Goal: Transaction & Acquisition: Obtain resource

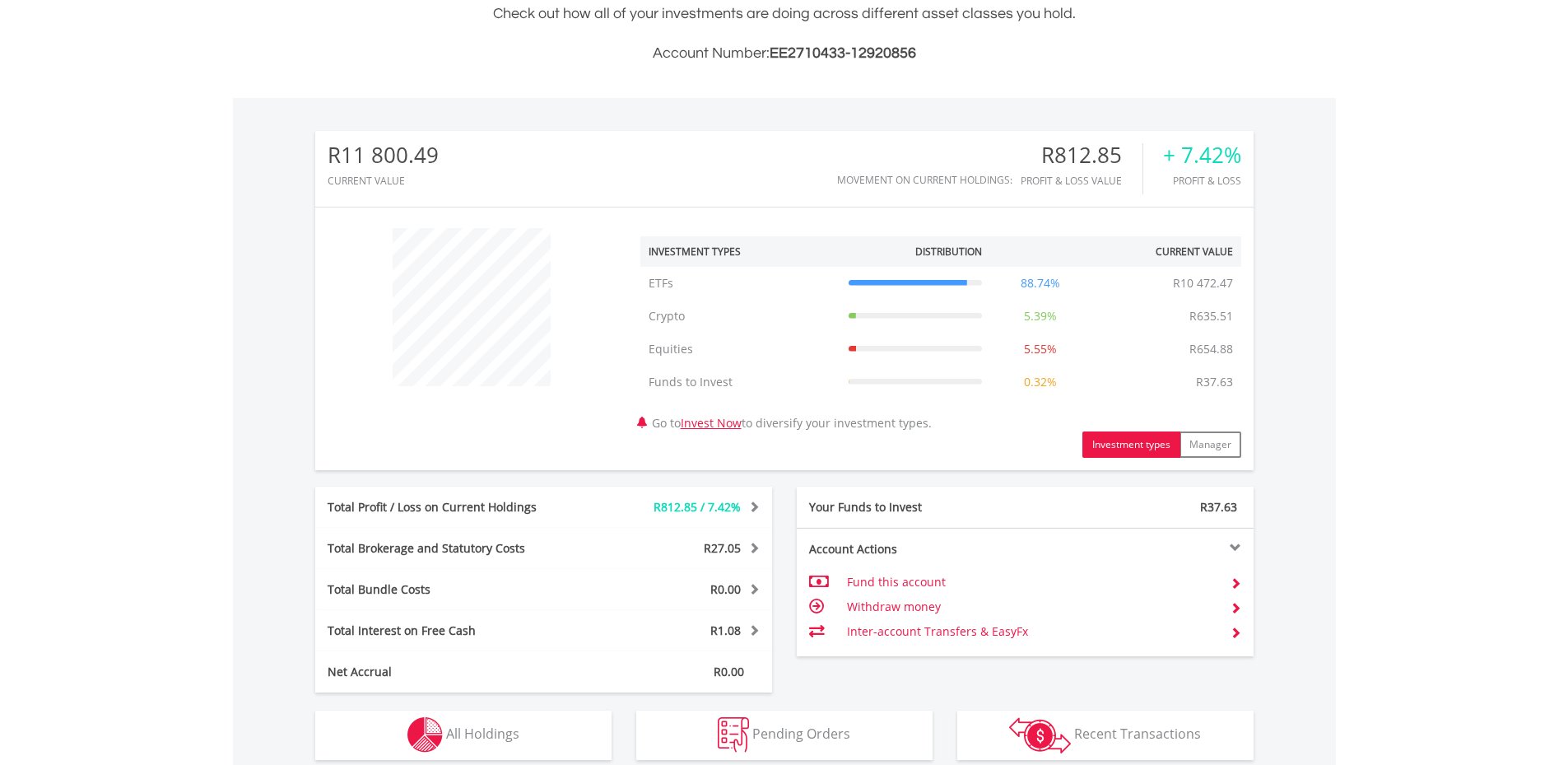
scroll to position [694, 0]
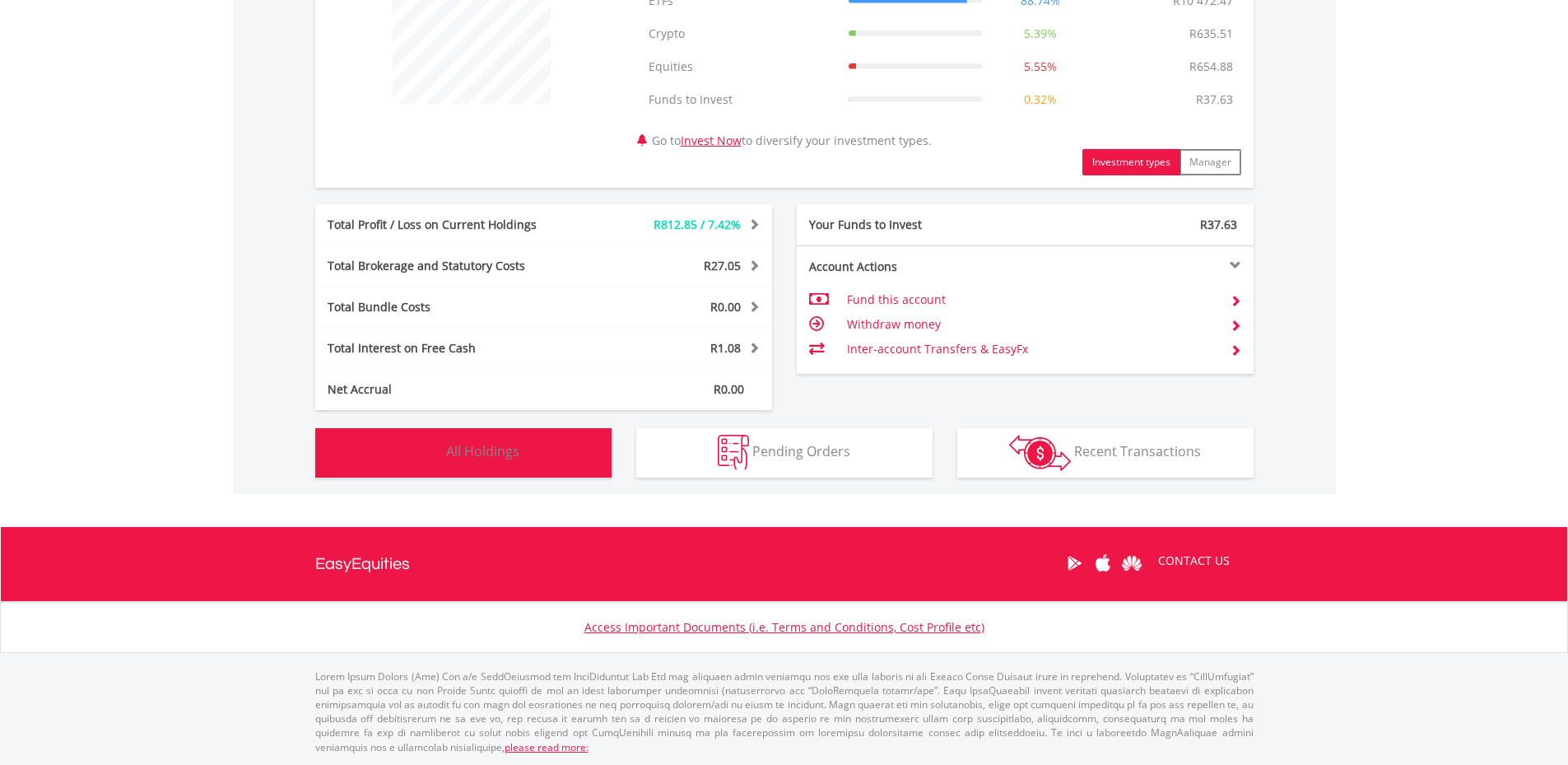
click at [492, 454] on span "All Holdings" at bounding box center [483, 451] width 73 height 18
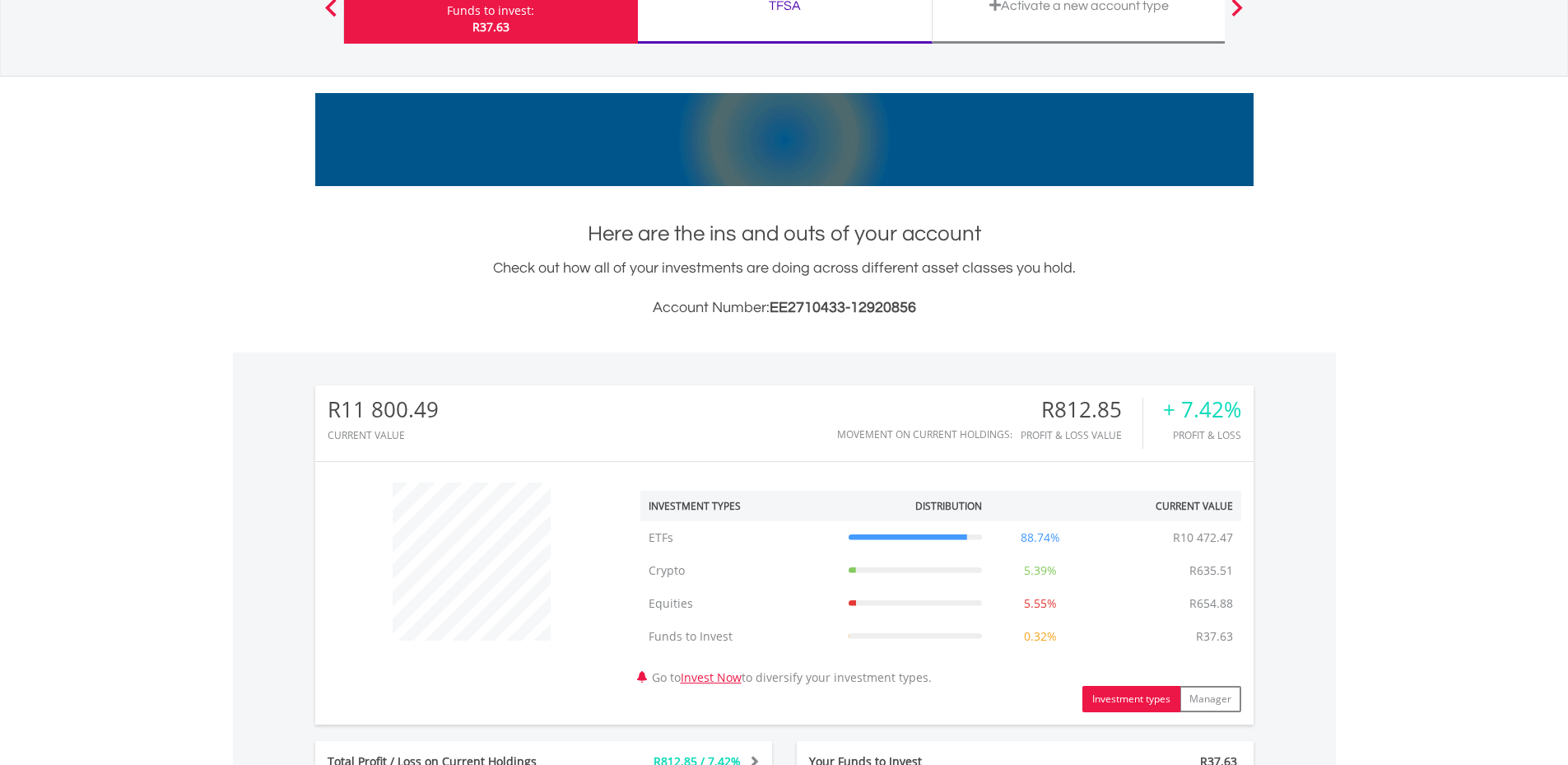
scroll to position [0, 0]
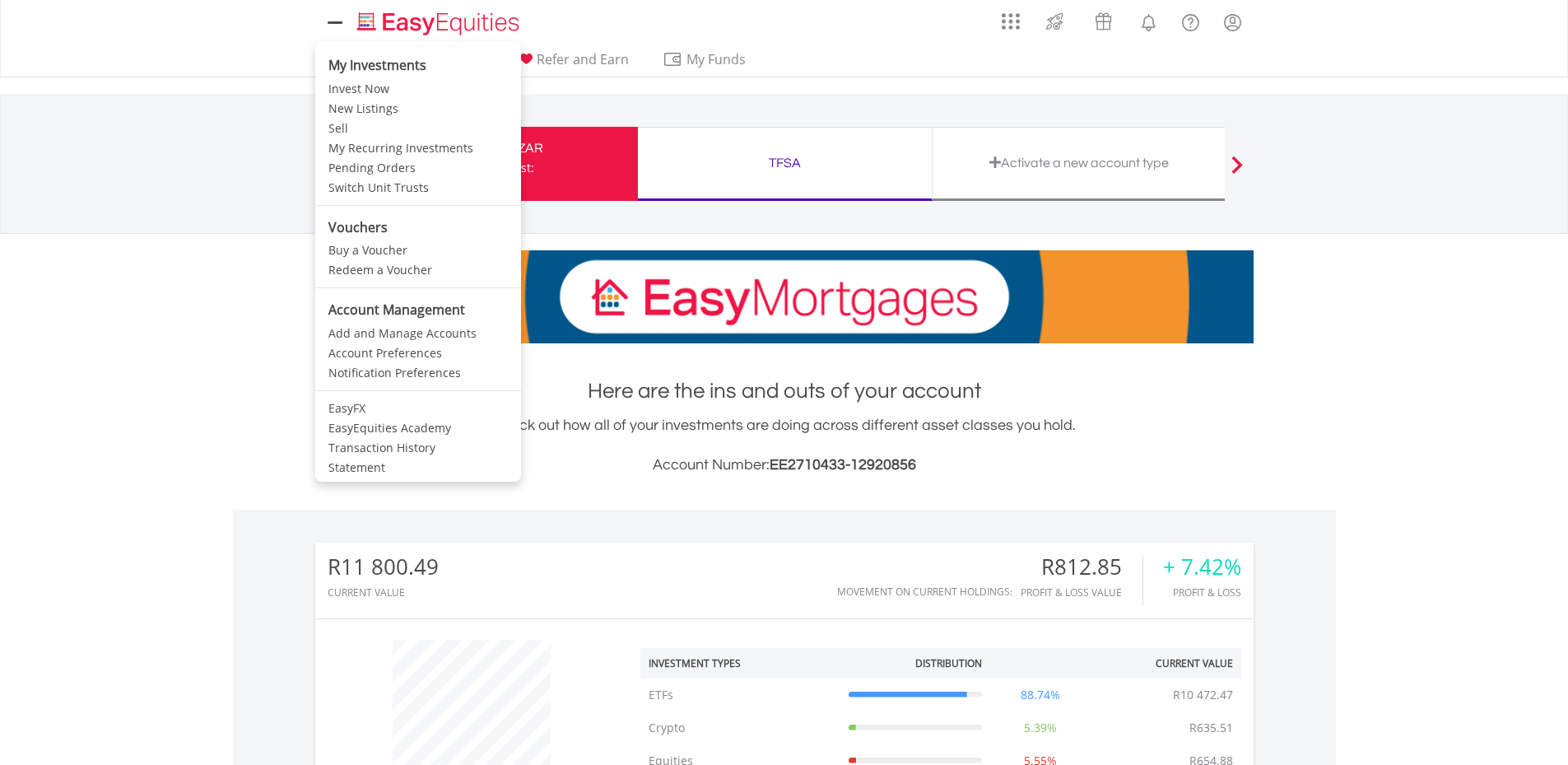
click at [337, 20] on icon at bounding box center [334, 23] width 13 height 13
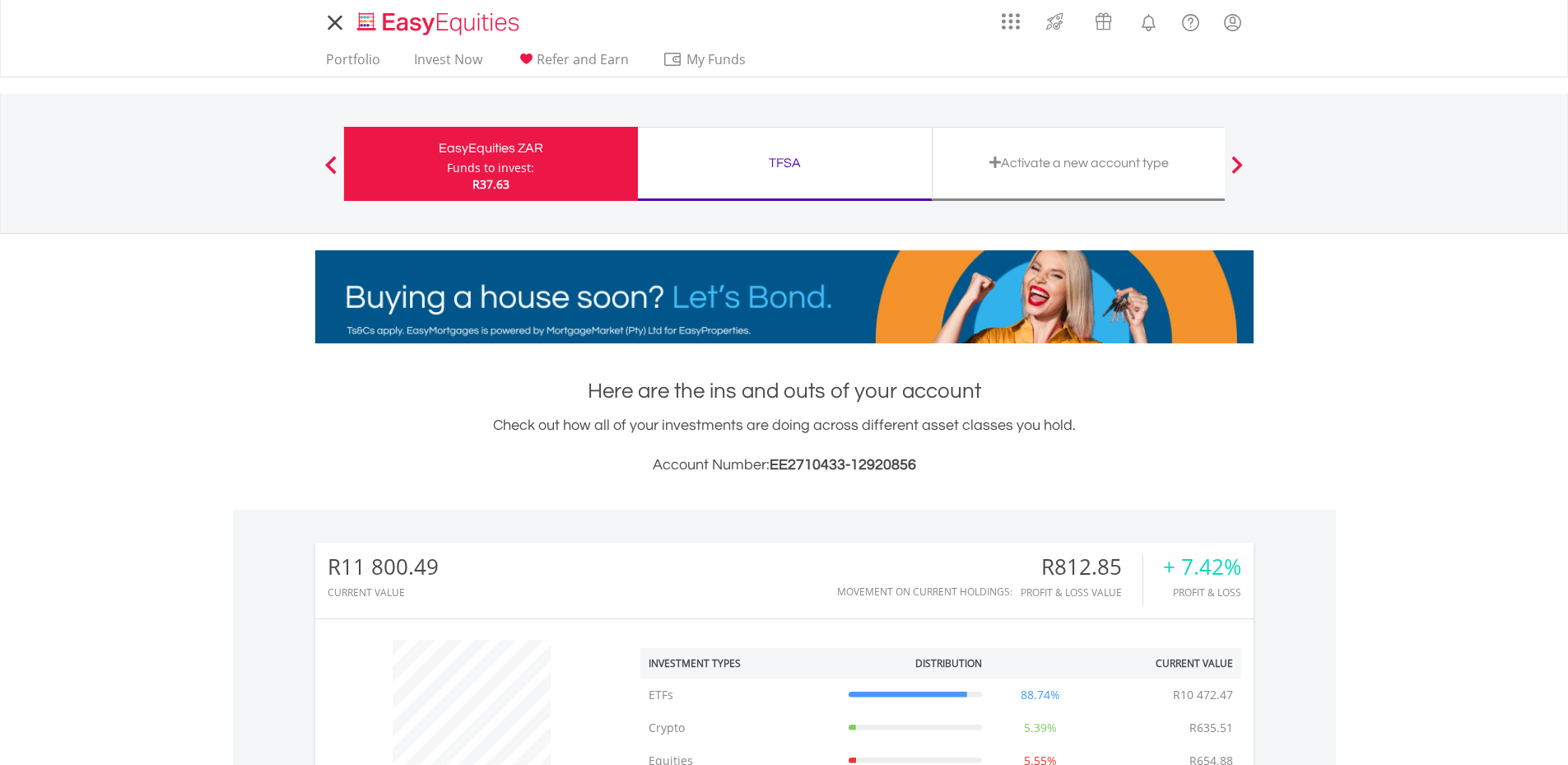
click at [337, 20] on icon at bounding box center [334, 23] width 13 height 13
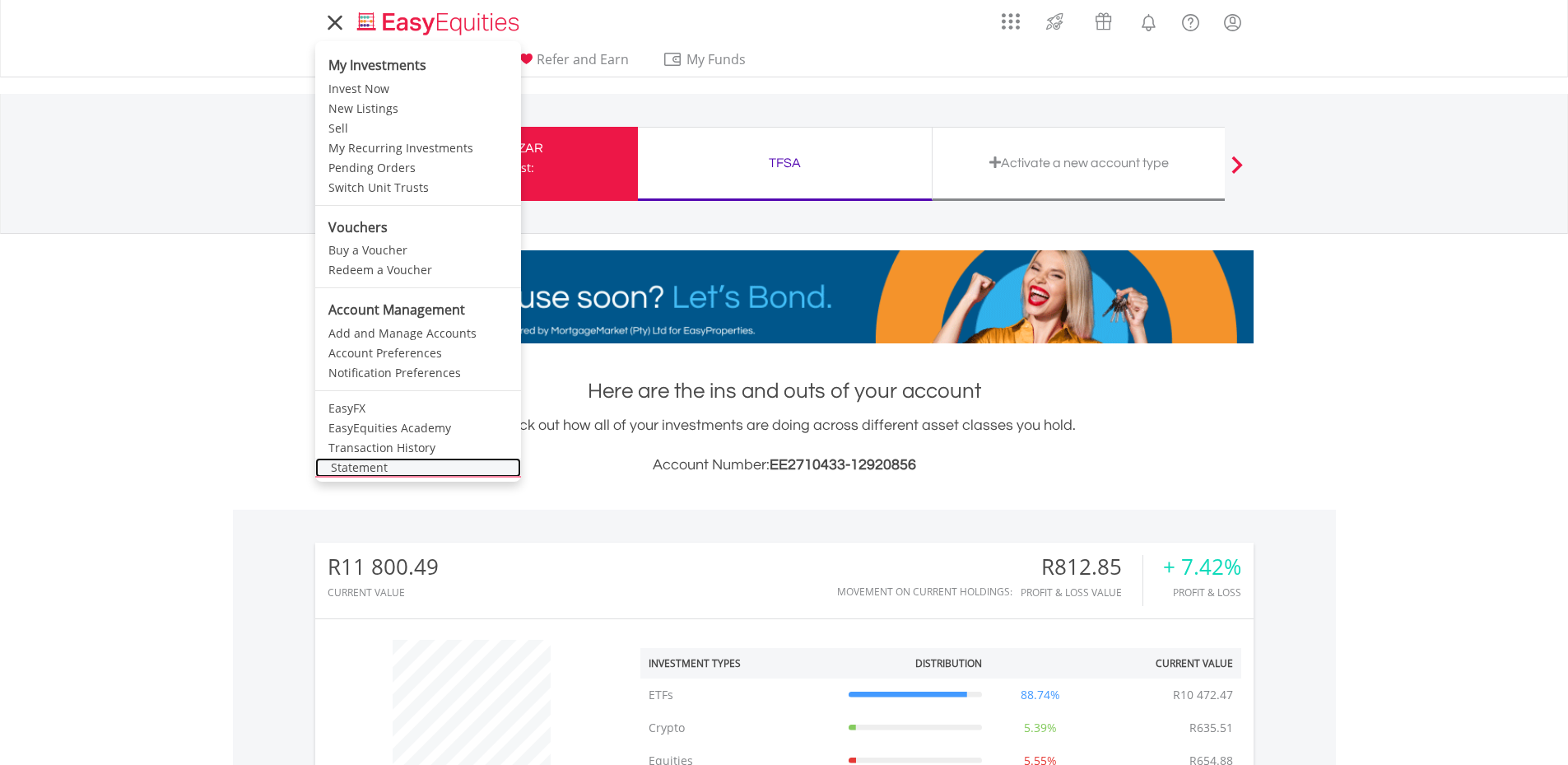
click at [371, 460] on link "Statement" at bounding box center [418, 467] width 205 height 19
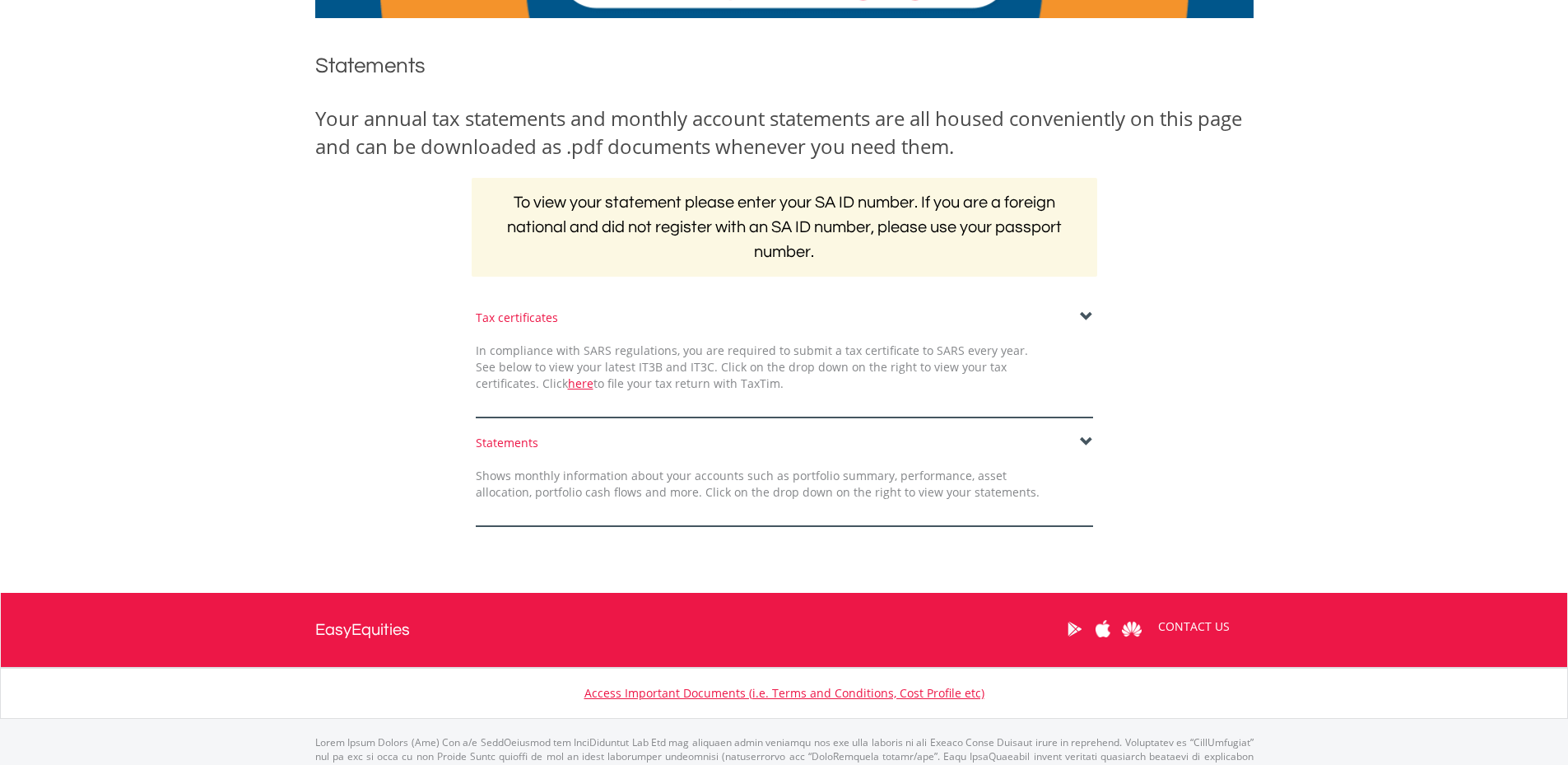
scroll to position [234, 0]
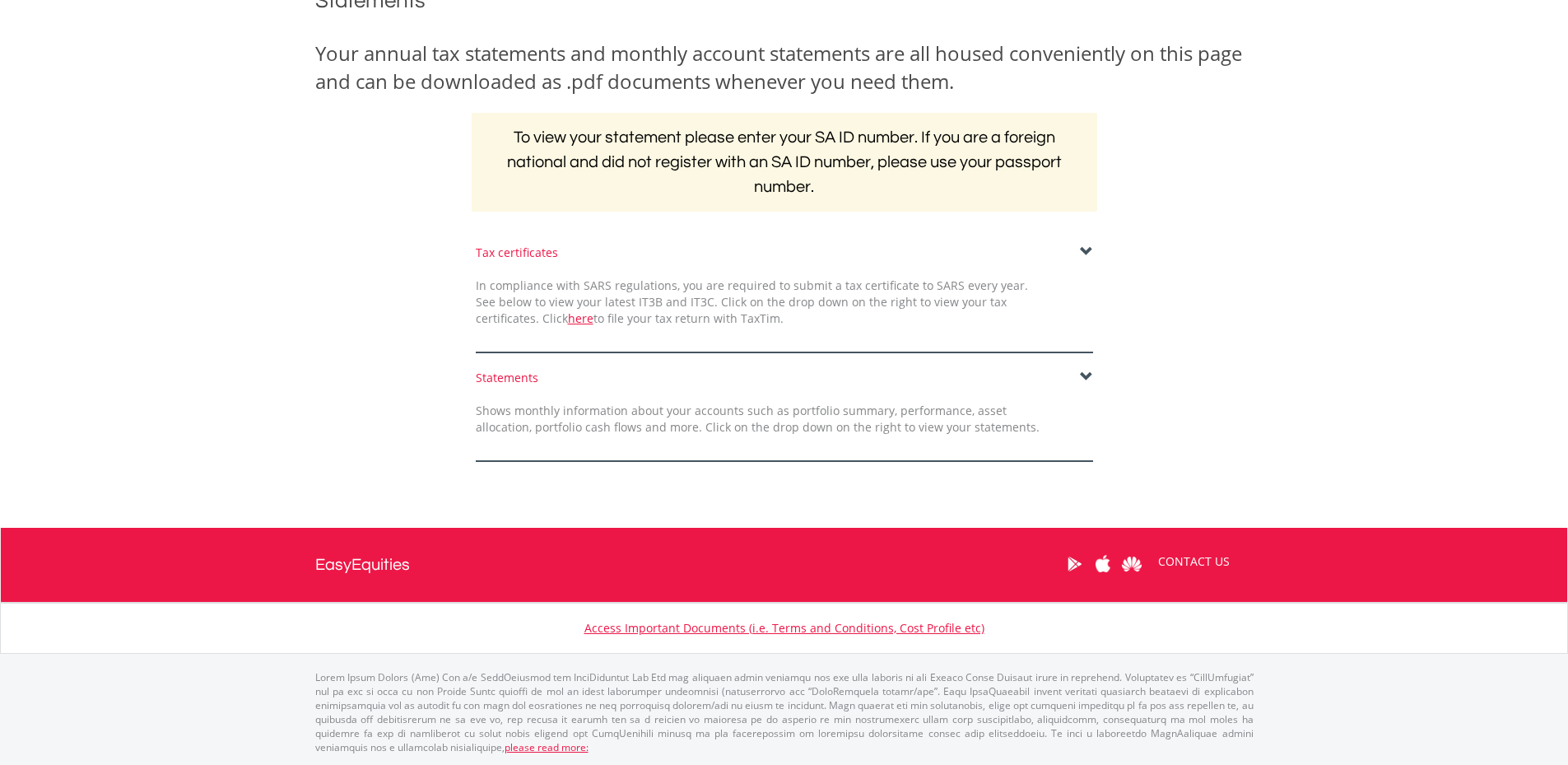
click at [1083, 376] on span at bounding box center [1086, 377] width 13 height 13
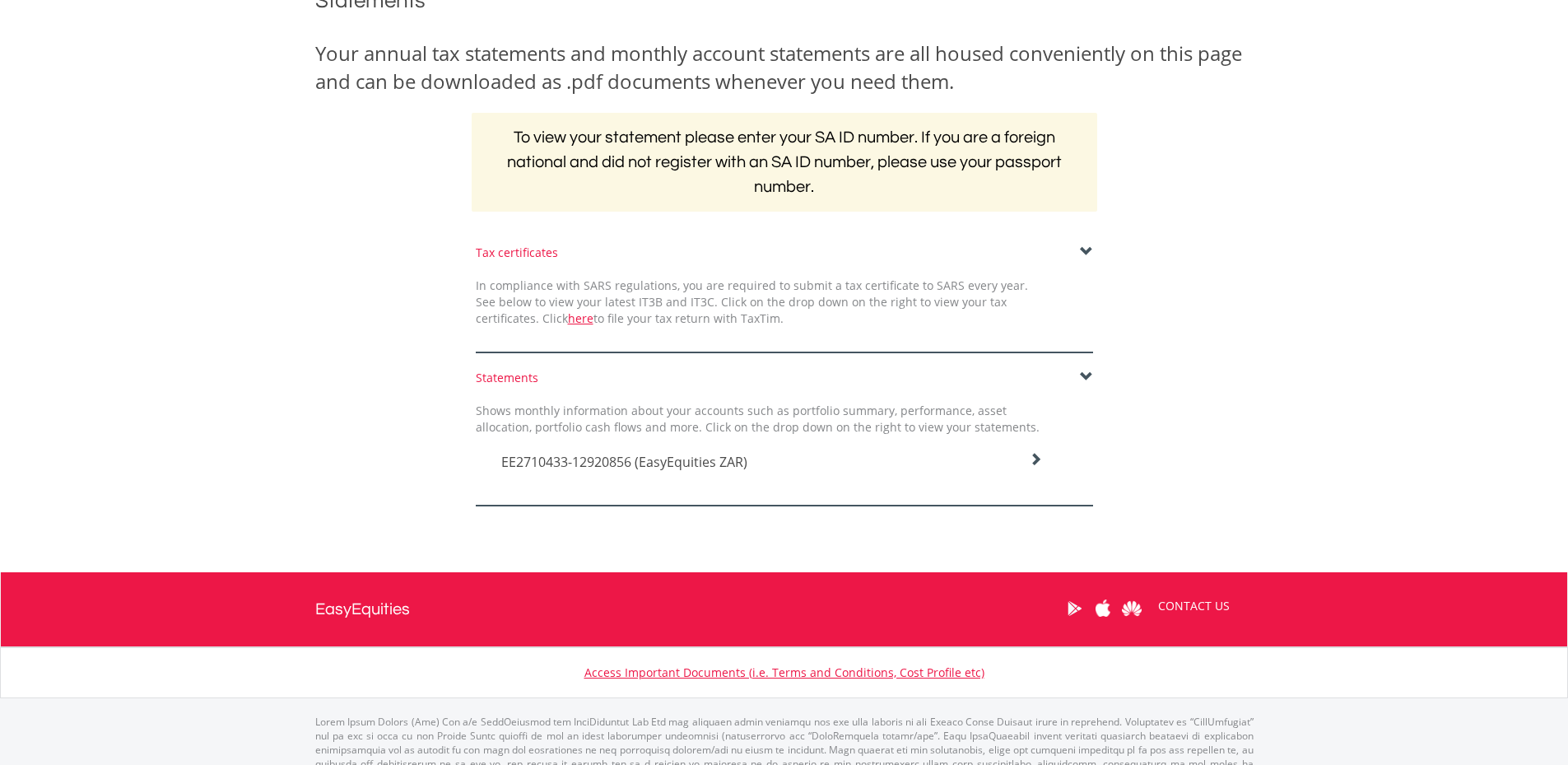
click at [704, 468] on span "EE2710433-12920856 (EasyEquities ZAR)" at bounding box center [624, 461] width 246 height 18
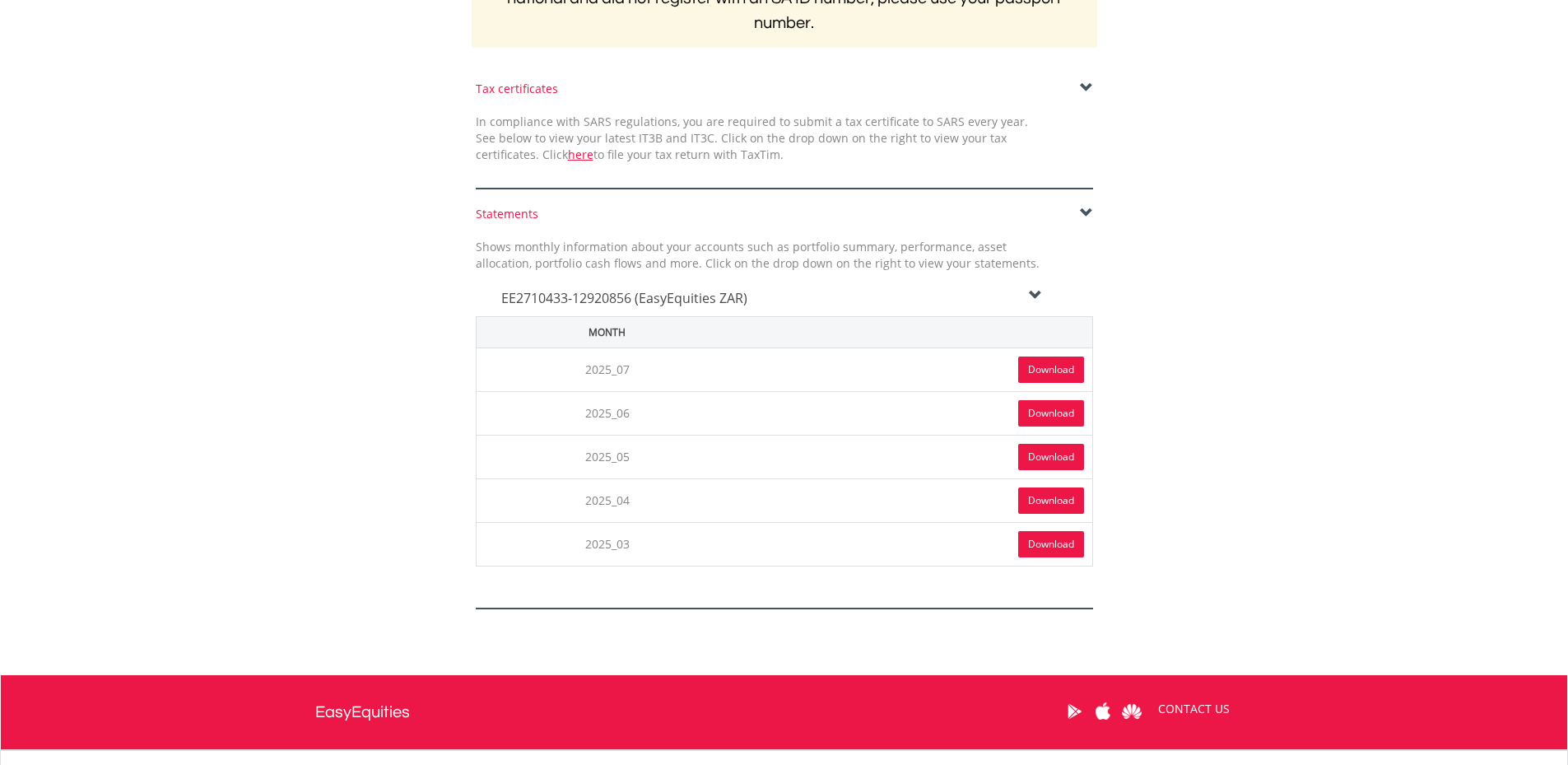
scroll to position [399, 0]
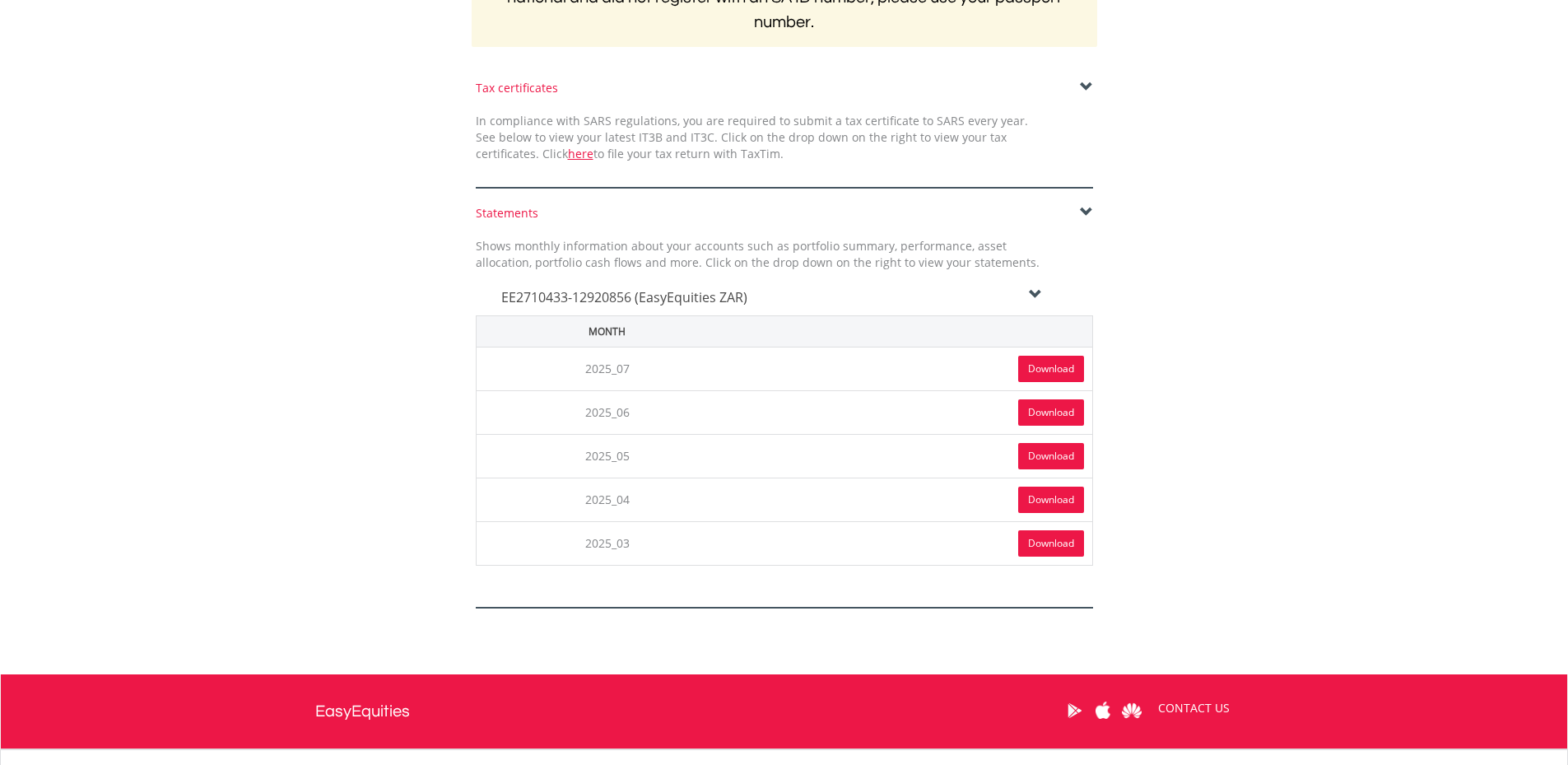
click at [1039, 367] on link "Download" at bounding box center [1051, 368] width 66 height 26
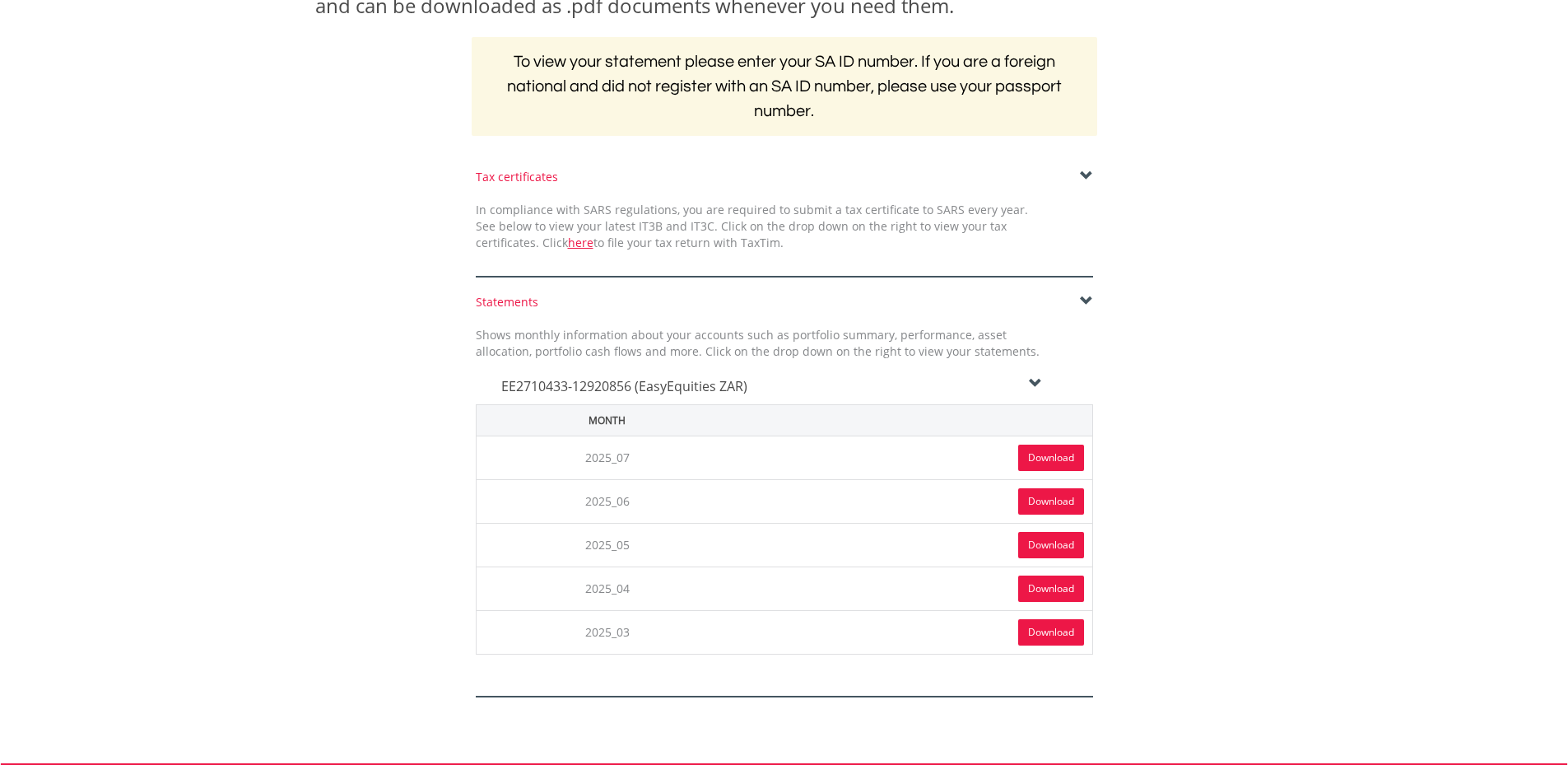
scroll to position [0, 0]
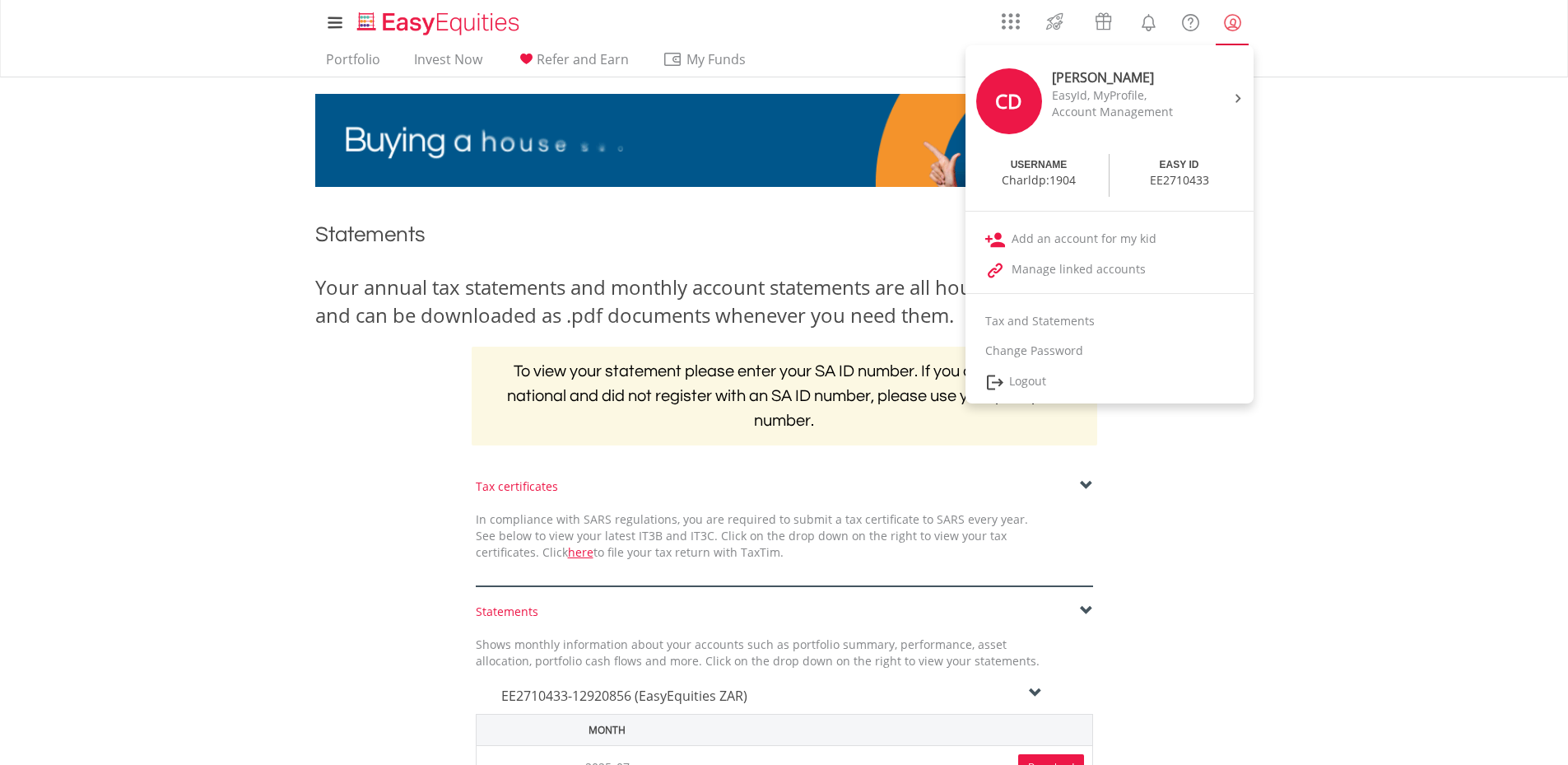
click at [1236, 21] on lord-icon "My Profile" at bounding box center [1232, 23] width 20 height 20
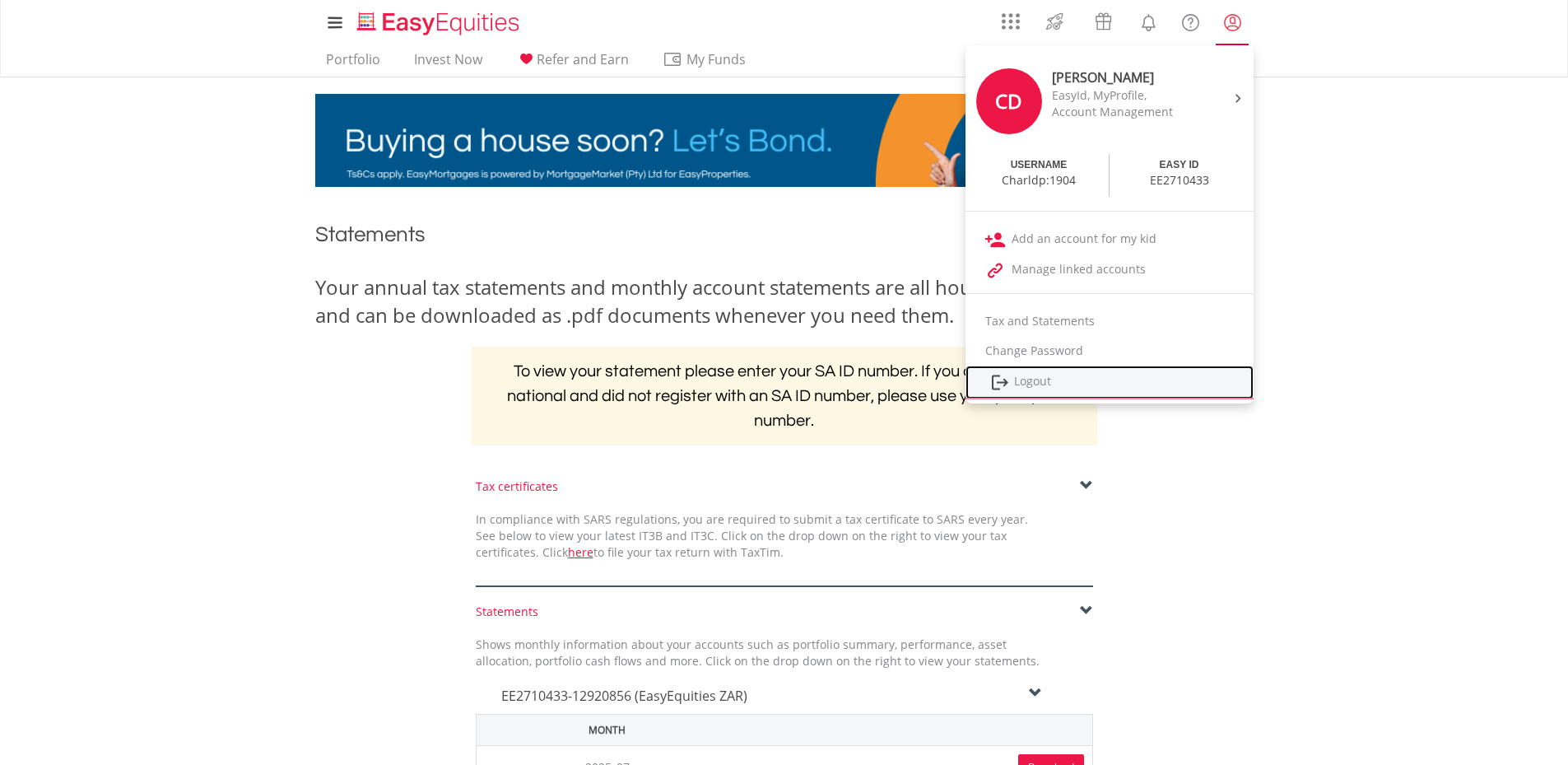
click at [1027, 374] on link "Logout" at bounding box center [1109, 382] width 288 height 34
